Goal: Task Accomplishment & Management: Use online tool/utility

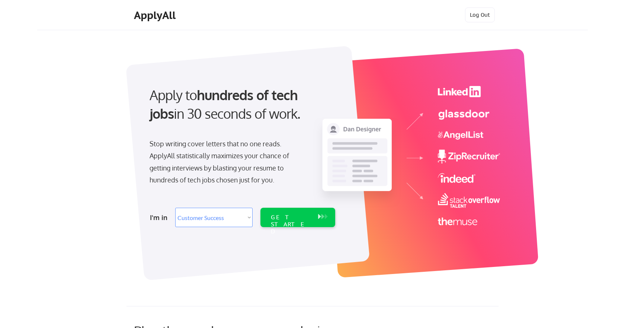
select select ""sales""
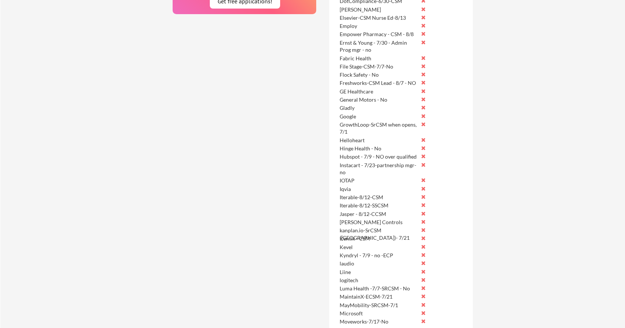
scroll to position [316, 0]
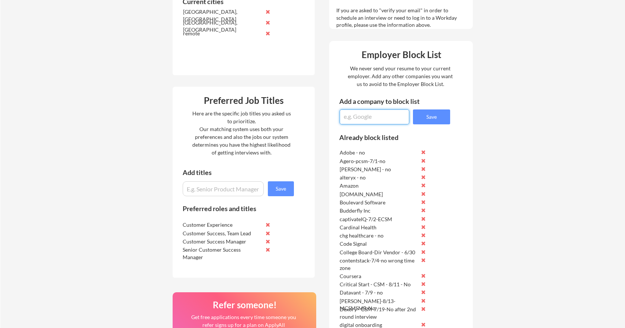
click at [356, 119] on textarea at bounding box center [375, 116] width 70 height 15
click at [361, 117] on textarea "Vanta-CSM-8/17-" at bounding box center [375, 116] width 70 height 15
click at [401, 114] on textarea "Vanta-PCSM-8/17-" at bounding box center [375, 116] width 70 height 15
type textarea "Vanta-PCSM-8/17-No"
click at [441, 123] on button "Save" at bounding box center [431, 116] width 37 height 15
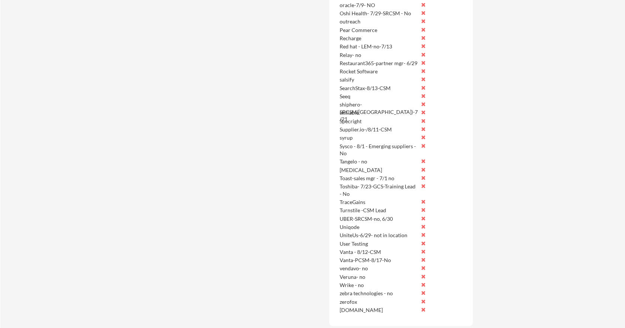
scroll to position [1069, 0]
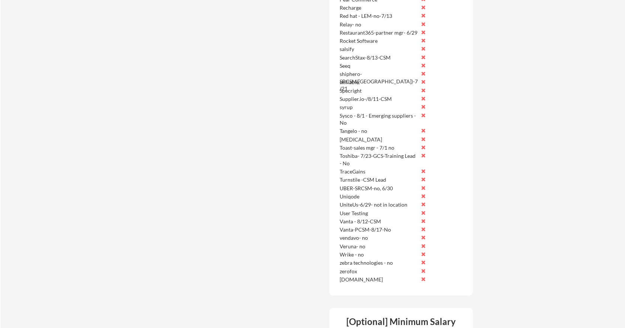
click at [424, 220] on button at bounding box center [424, 221] width 6 height 6
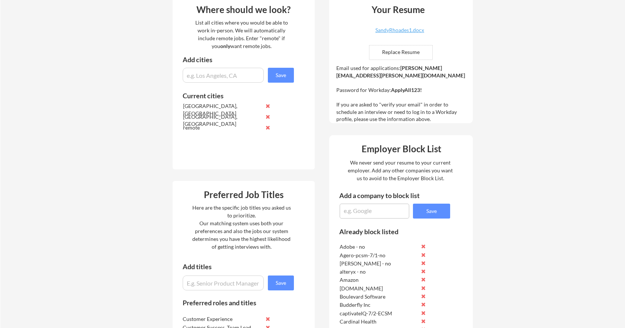
scroll to position [227, 0]
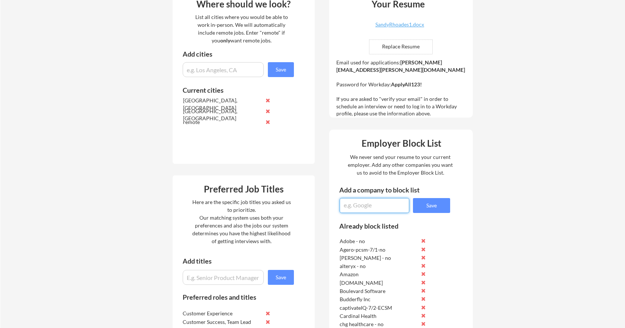
click at [372, 206] on textarea at bounding box center [375, 205] width 70 height 15
type textarea "Hubspot-SCSM-8/13-No"
click at [435, 207] on button "Save" at bounding box center [431, 205] width 37 height 15
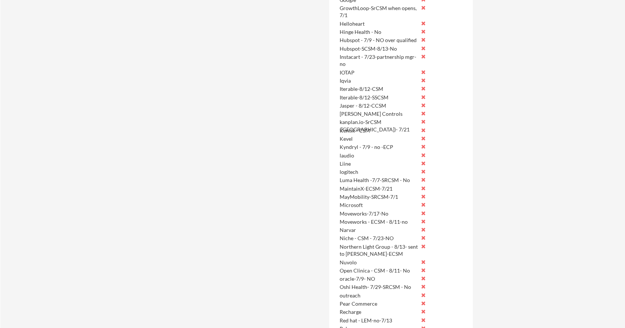
scroll to position [772, 0]
